Goal: Task Accomplishment & Management: Use online tool/utility

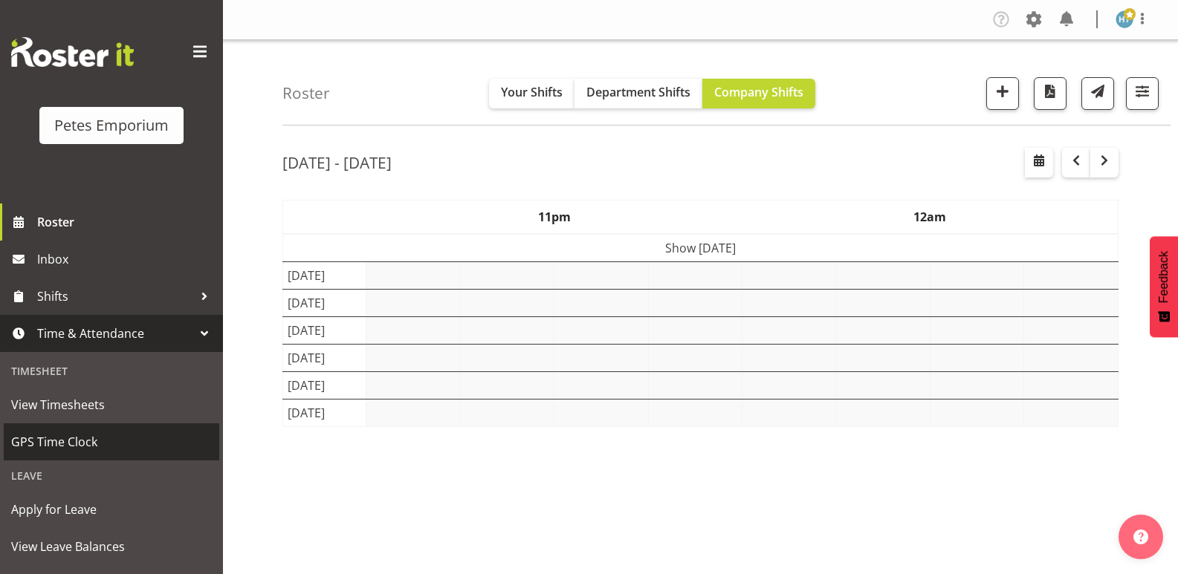
click at [68, 444] on span "GPS Time Clock" at bounding box center [111, 442] width 201 height 22
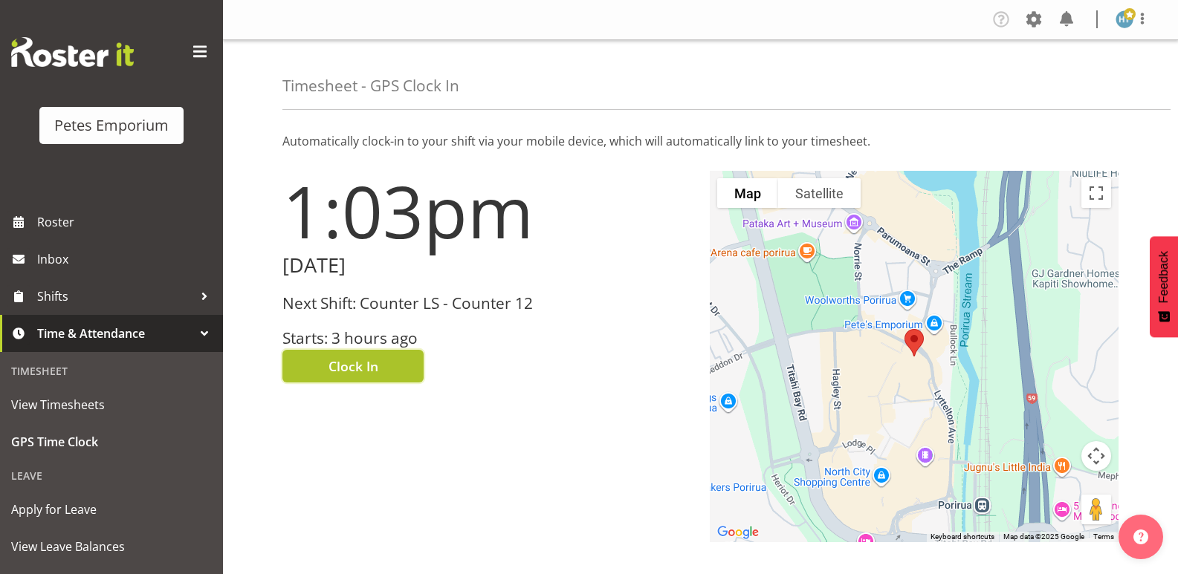
click at [364, 365] on span "Clock In" at bounding box center [353, 366] width 50 height 19
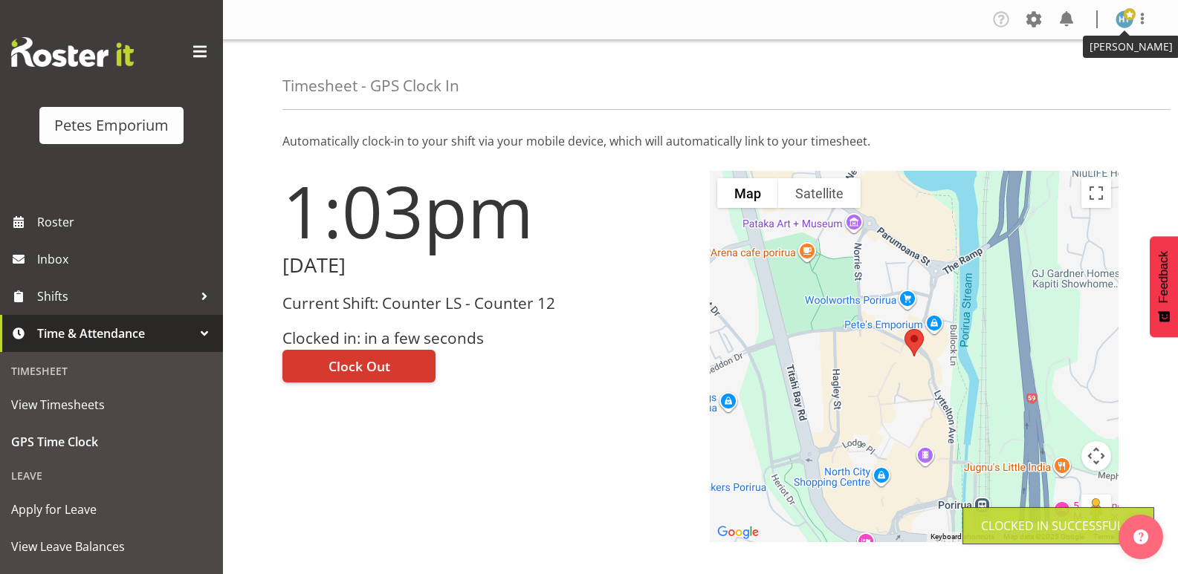
click at [1122, 17] on img at bounding box center [1124, 19] width 18 height 18
click at [1060, 77] on link "Log Out" at bounding box center [1079, 78] width 143 height 27
